Goal: Use online tool/utility: Utilize a website feature to perform a specific function

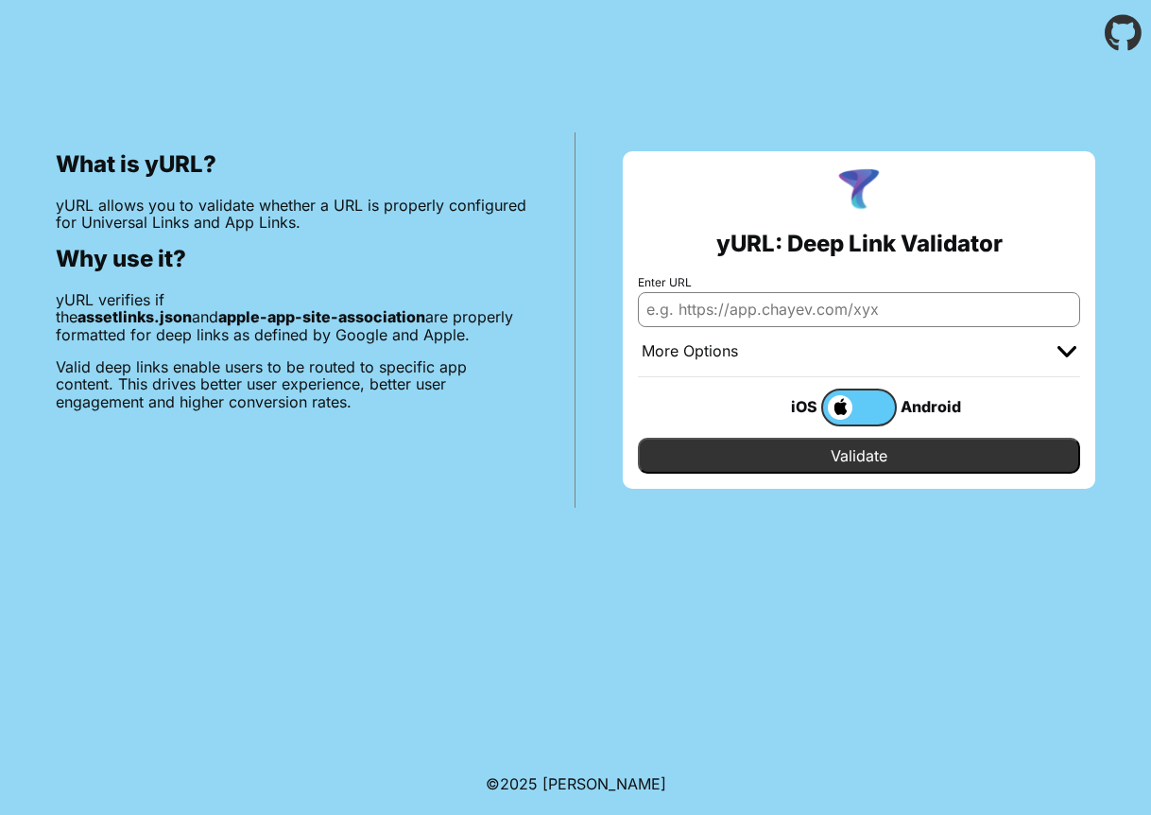
click at [771, 314] on input "Enter URL" at bounding box center [859, 309] width 442 height 34
click at [800, 306] on input "Enter URL" at bounding box center [859, 309] width 442 height 34
paste input "[URL][DOMAIN_NAME]"
drag, startPoint x: 744, startPoint y: 306, endPoint x: 686, endPoint y: 312, distance: 57.9
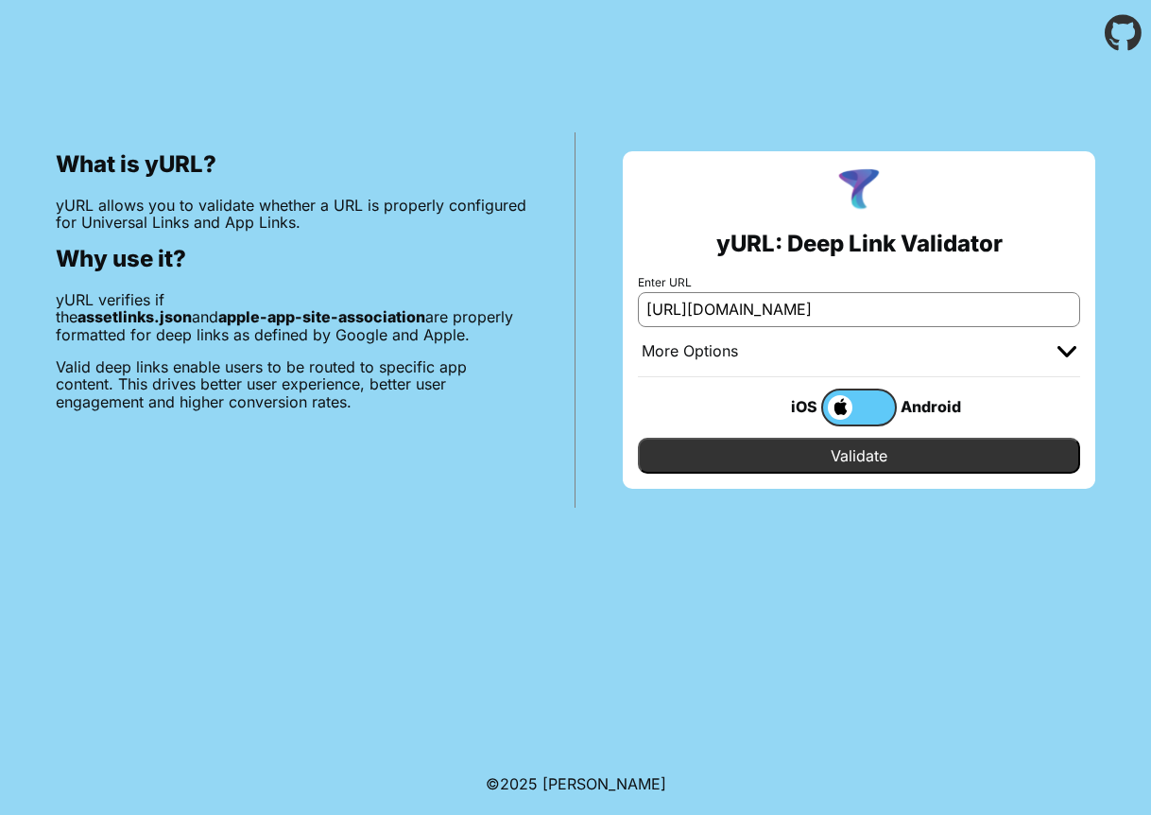
click at [686, 312] on input "[URL][DOMAIN_NAME]" at bounding box center [859, 309] width 442 height 34
type input "[URL][DOMAIN_NAME]"
click at [771, 455] on input "Validate" at bounding box center [859, 456] width 442 height 36
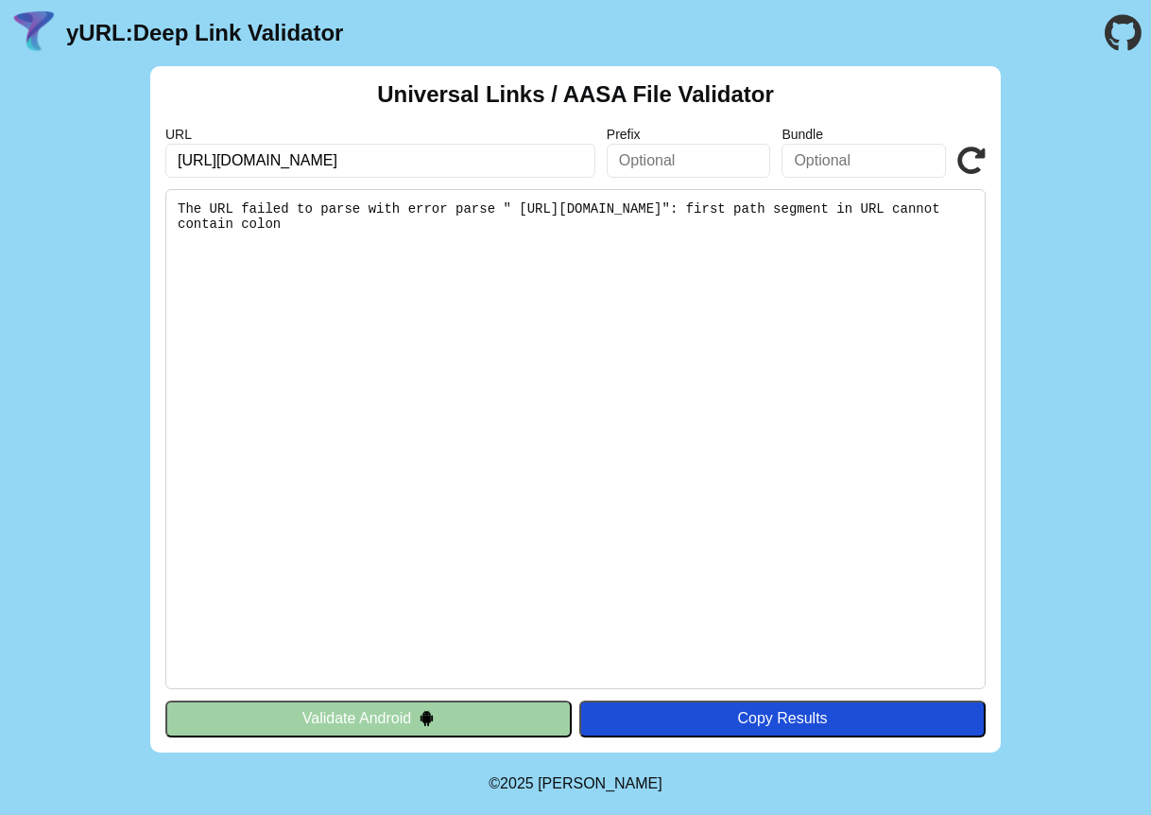
click at [497, 160] on input "[URL][DOMAIN_NAME]" at bounding box center [380, 161] width 430 height 34
type input "[URL][DOMAIN_NAME]"
click button "Validate" at bounding box center [0, 0] width 0 height 0
click at [972, 163] on icon at bounding box center [972, 161] width 28 height 28
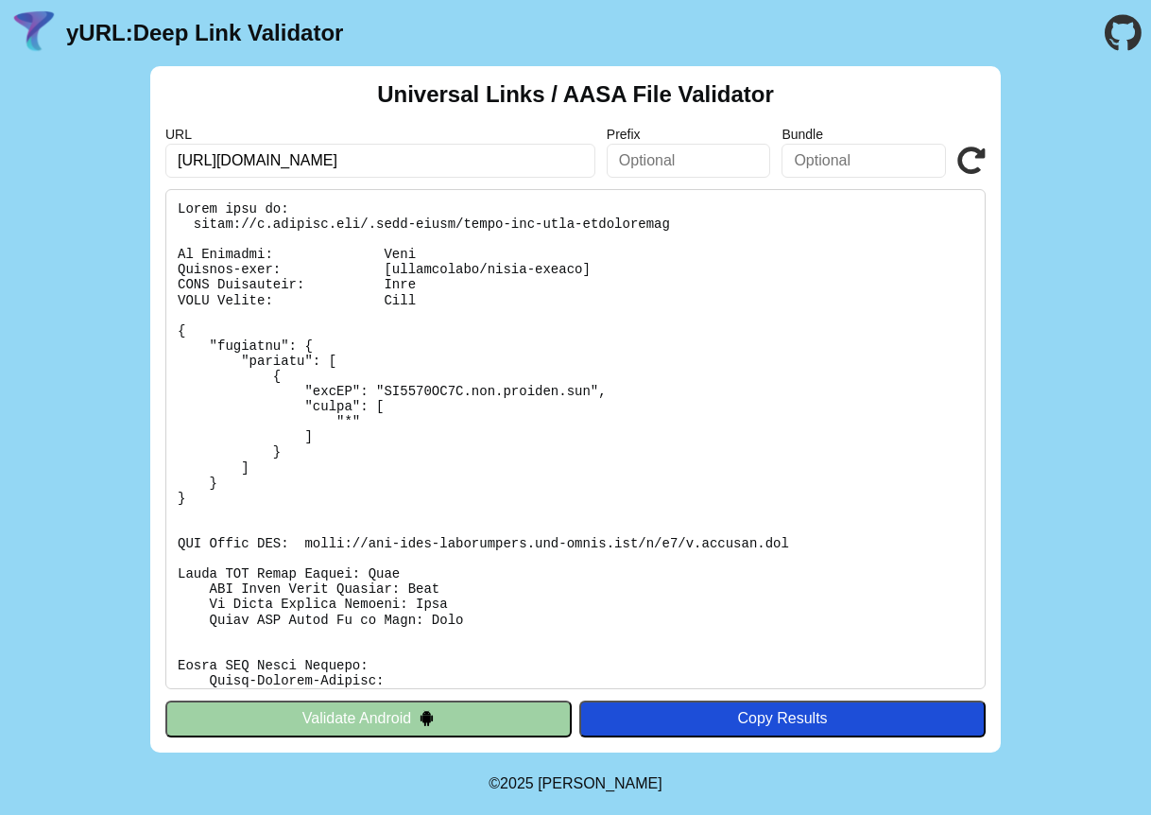
scroll to position [194, 0]
